Goal: Task Accomplishment & Management: Use online tool/utility

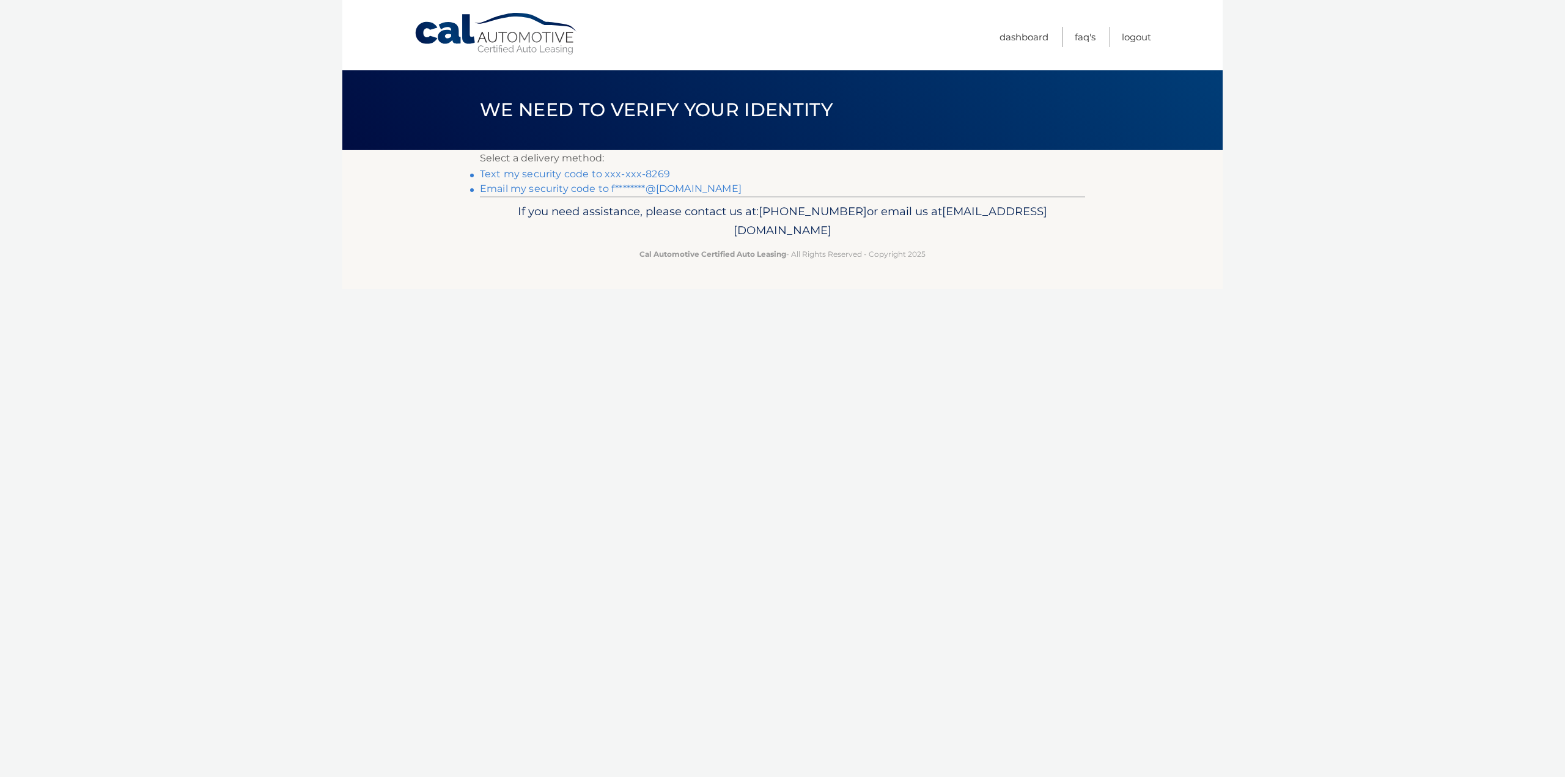
click at [651, 170] on link "Text my security code to xxx-xxx-8269" at bounding box center [575, 174] width 190 height 12
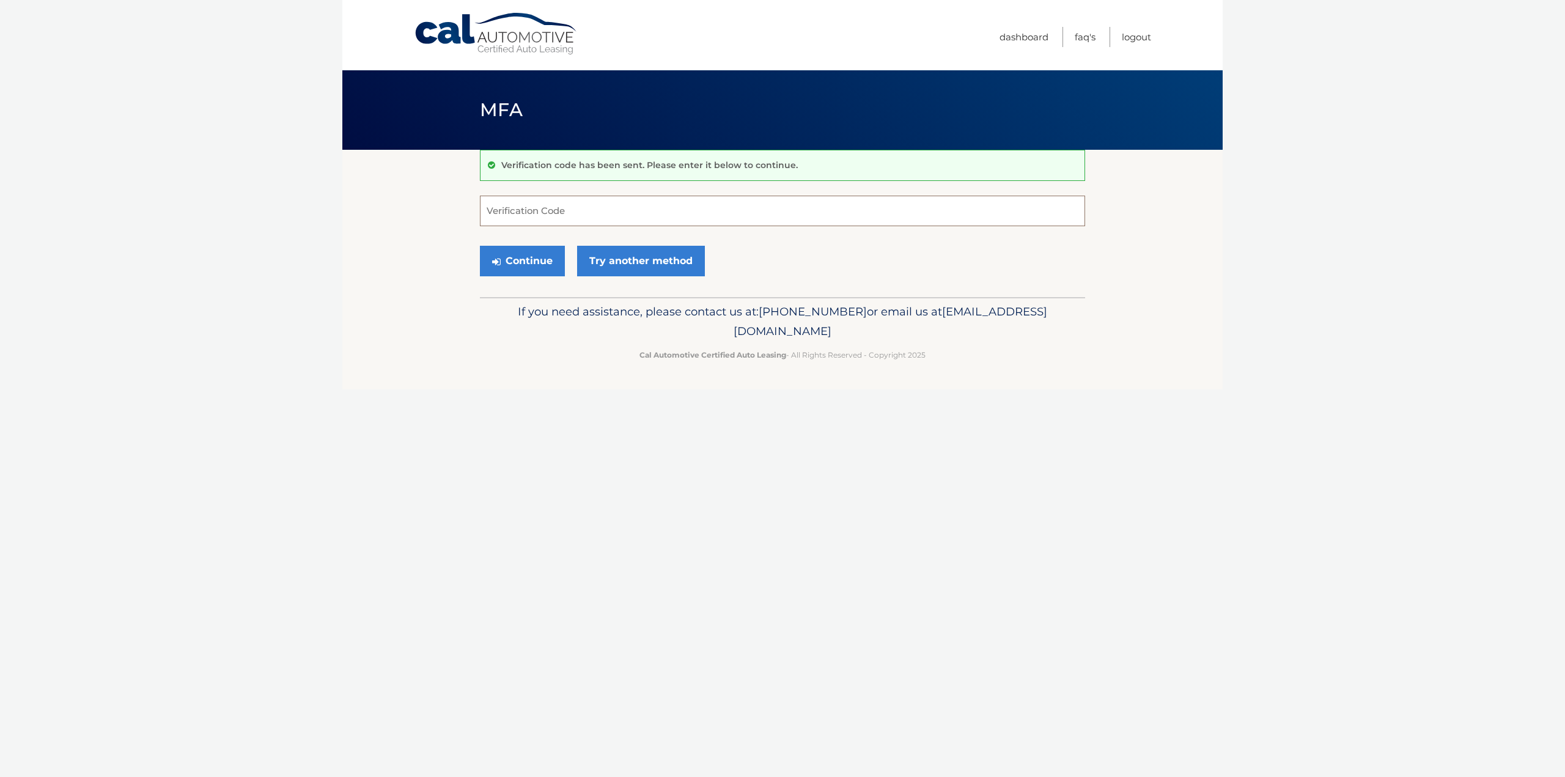
click at [799, 216] on input "Verification Code" at bounding box center [782, 211] width 605 height 31
type input "609445"
click at [480, 246] on button "Continue" at bounding box center [522, 261] width 85 height 31
click at [534, 338] on p "If you need assistance, please contact us at: [PHONE_NUMBER] or email us at [EM…" at bounding box center [782, 321] width 589 height 39
